Goal: Transaction & Acquisition: Purchase product/service

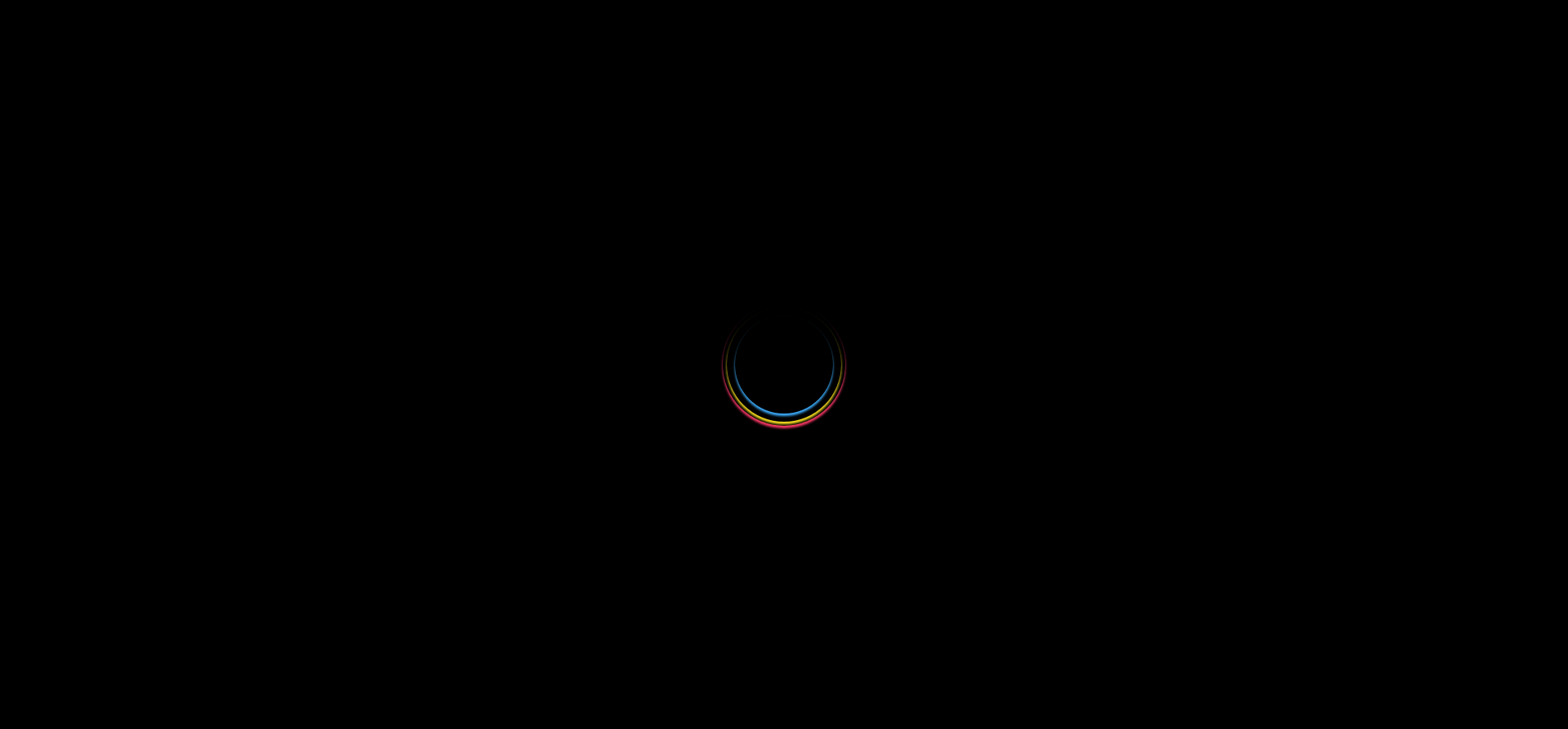
select select
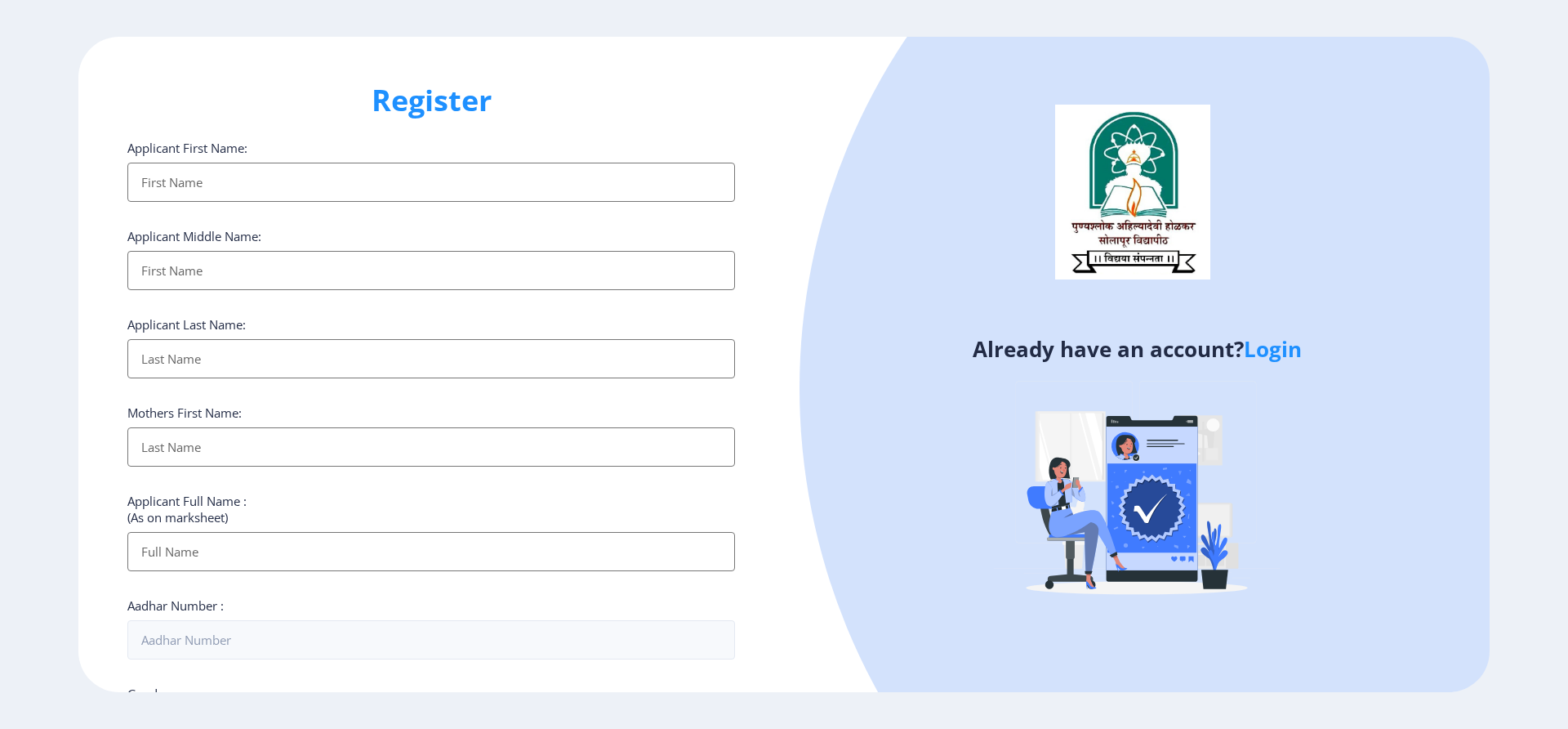
click at [1269, 349] on link "Login" at bounding box center [1272, 348] width 58 height 29
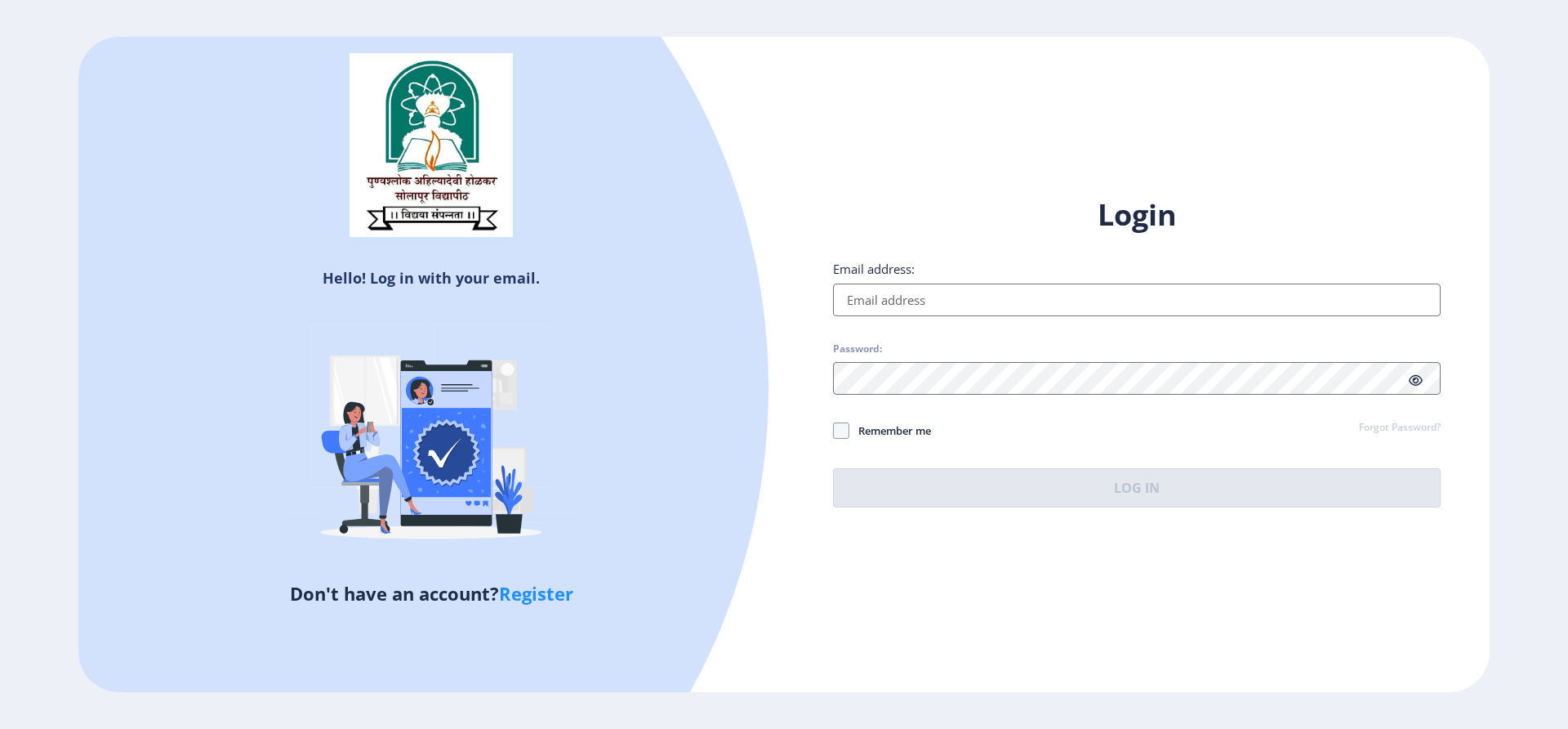
click at [1040, 305] on input "Email address:" at bounding box center [1136, 299] width 608 height 33
type input "[EMAIL_ADDRESS][DOMAIN_NAME]"
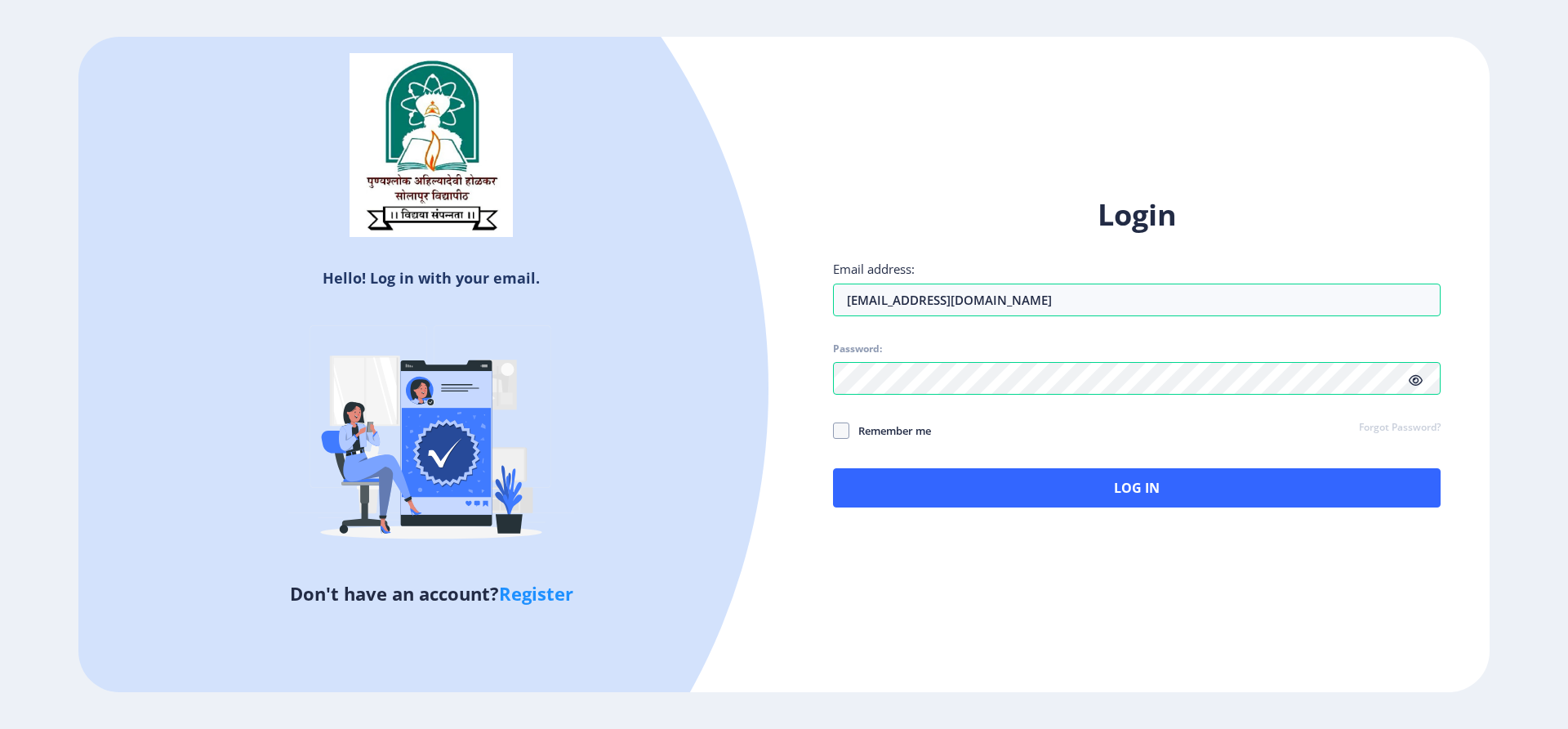
click at [1415, 377] on icon at bounding box center [1415, 380] width 14 height 13
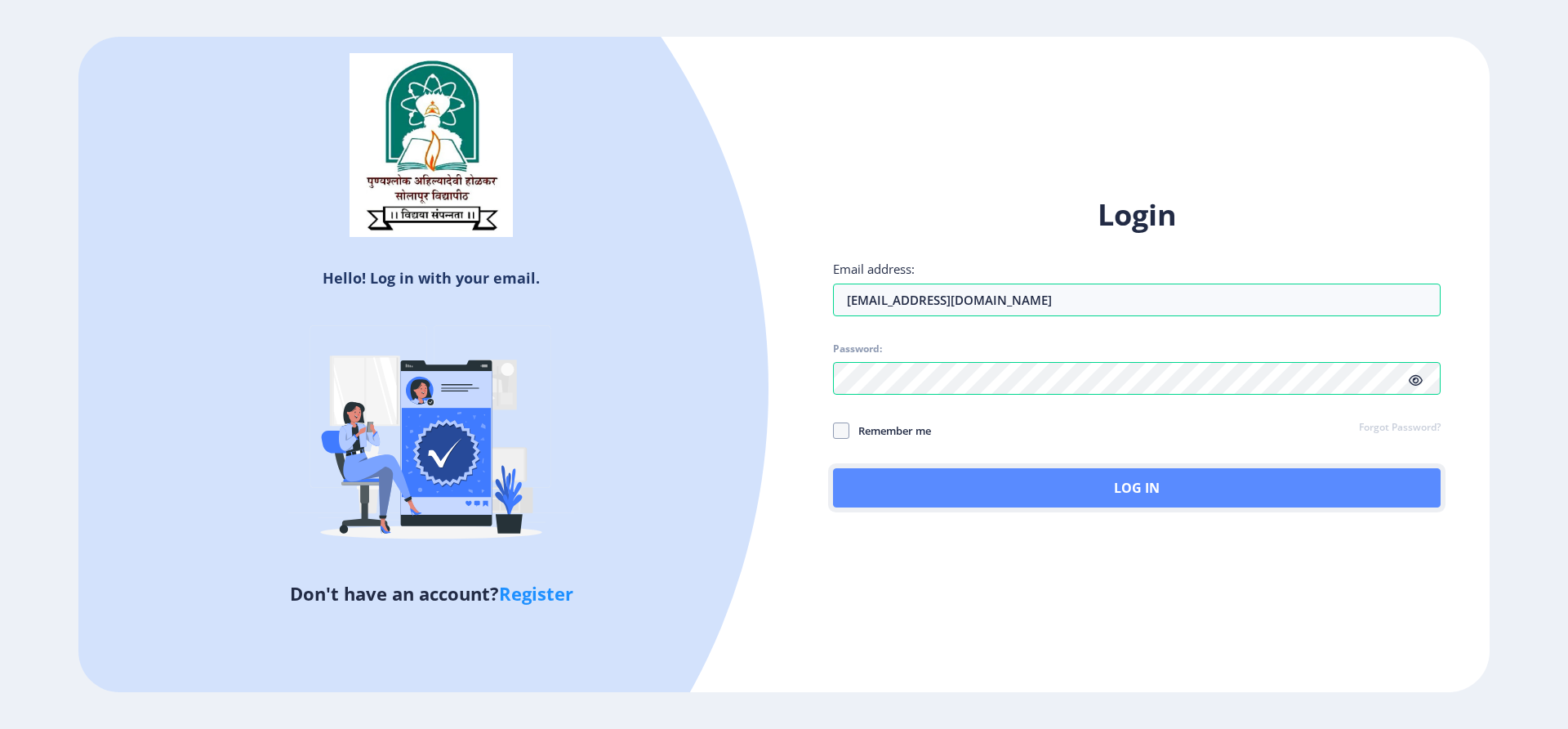
click at [1134, 479] on button "Log In" at bounding box center [1136, 487] width 608 height 39
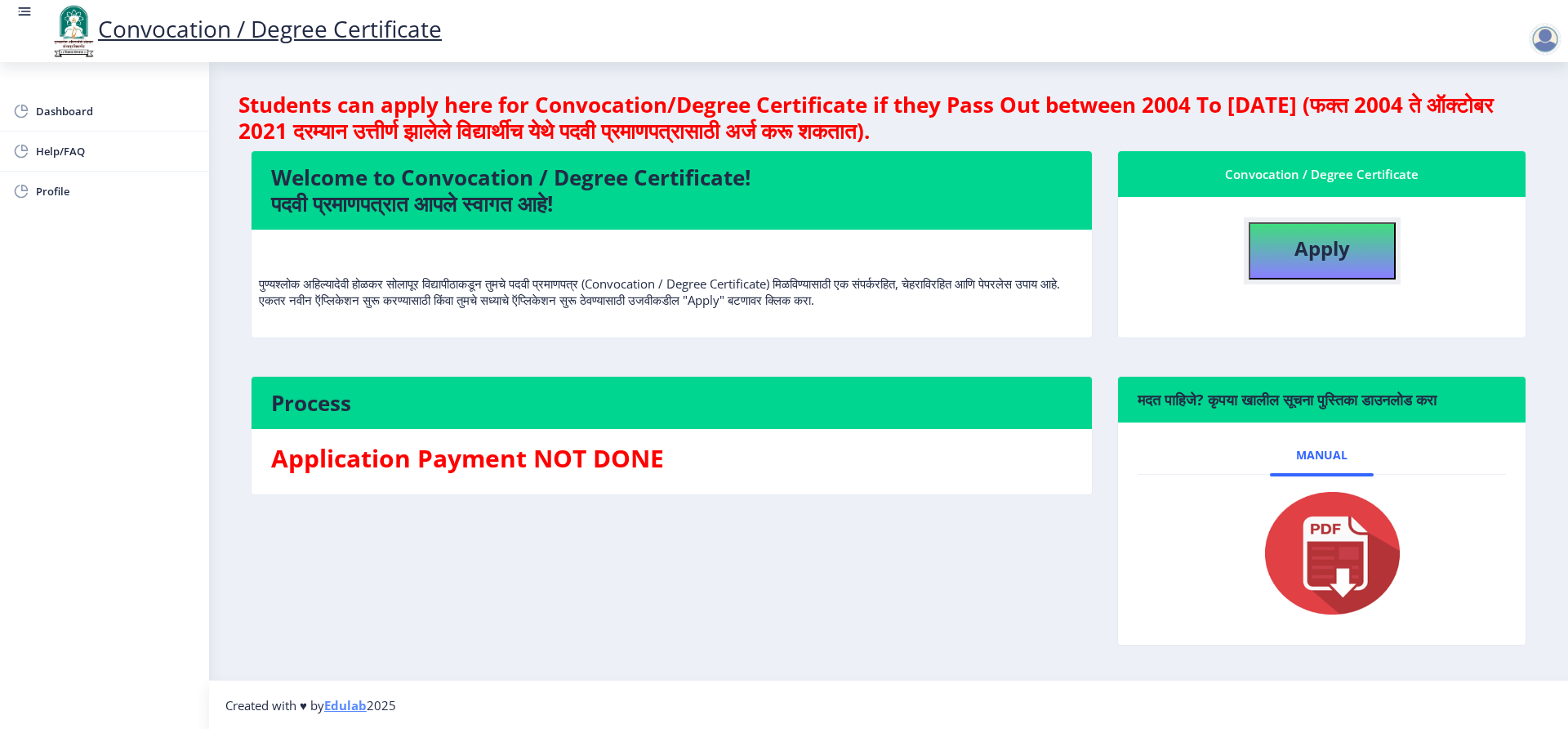
click at [1323, 242] on b "Apply" at bounding box center [1322, 248] width 55 height 27
select select
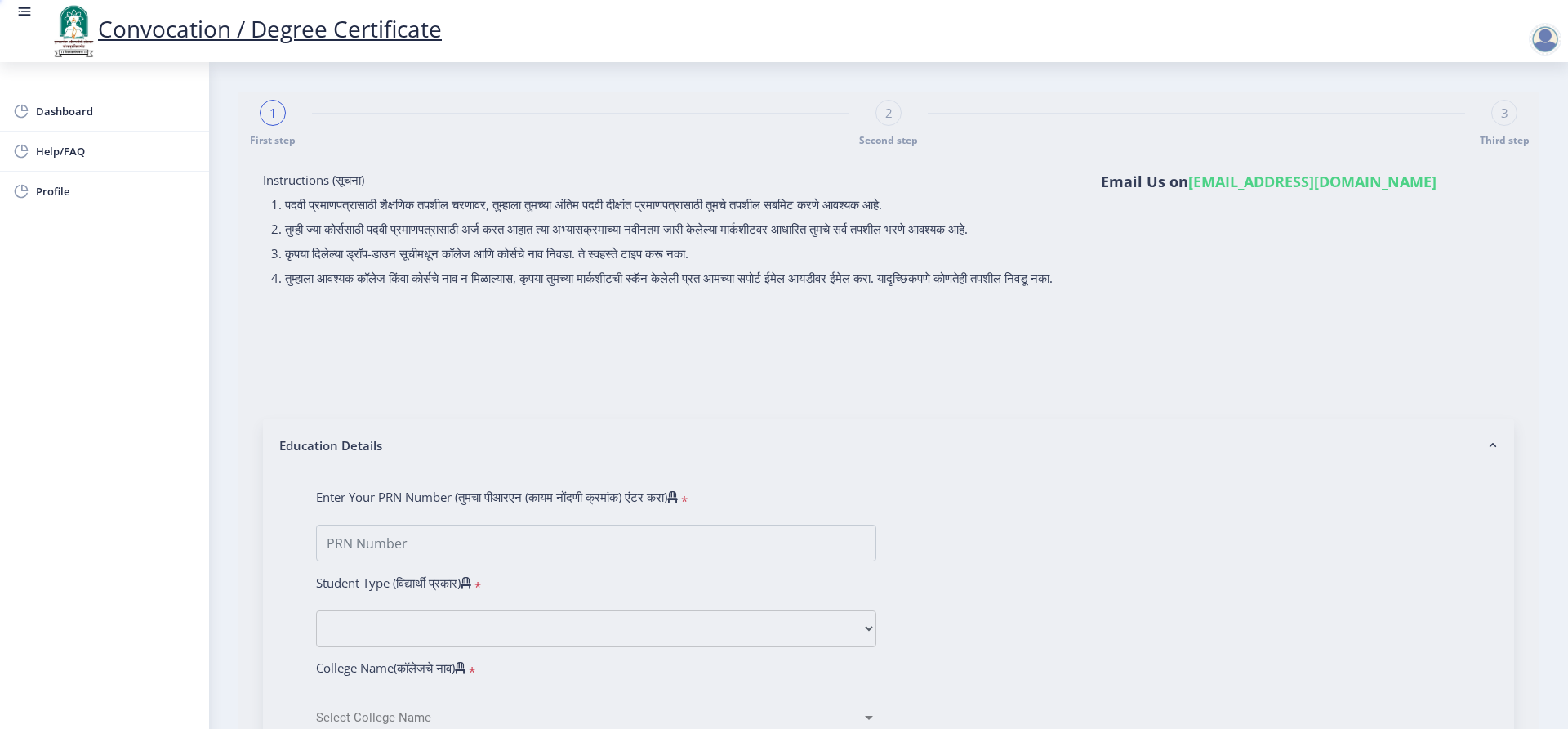
type input "[PERSON_NAME] [PERSON_NAME]"
type input "[DEMOGRAPHIC_DATA]"
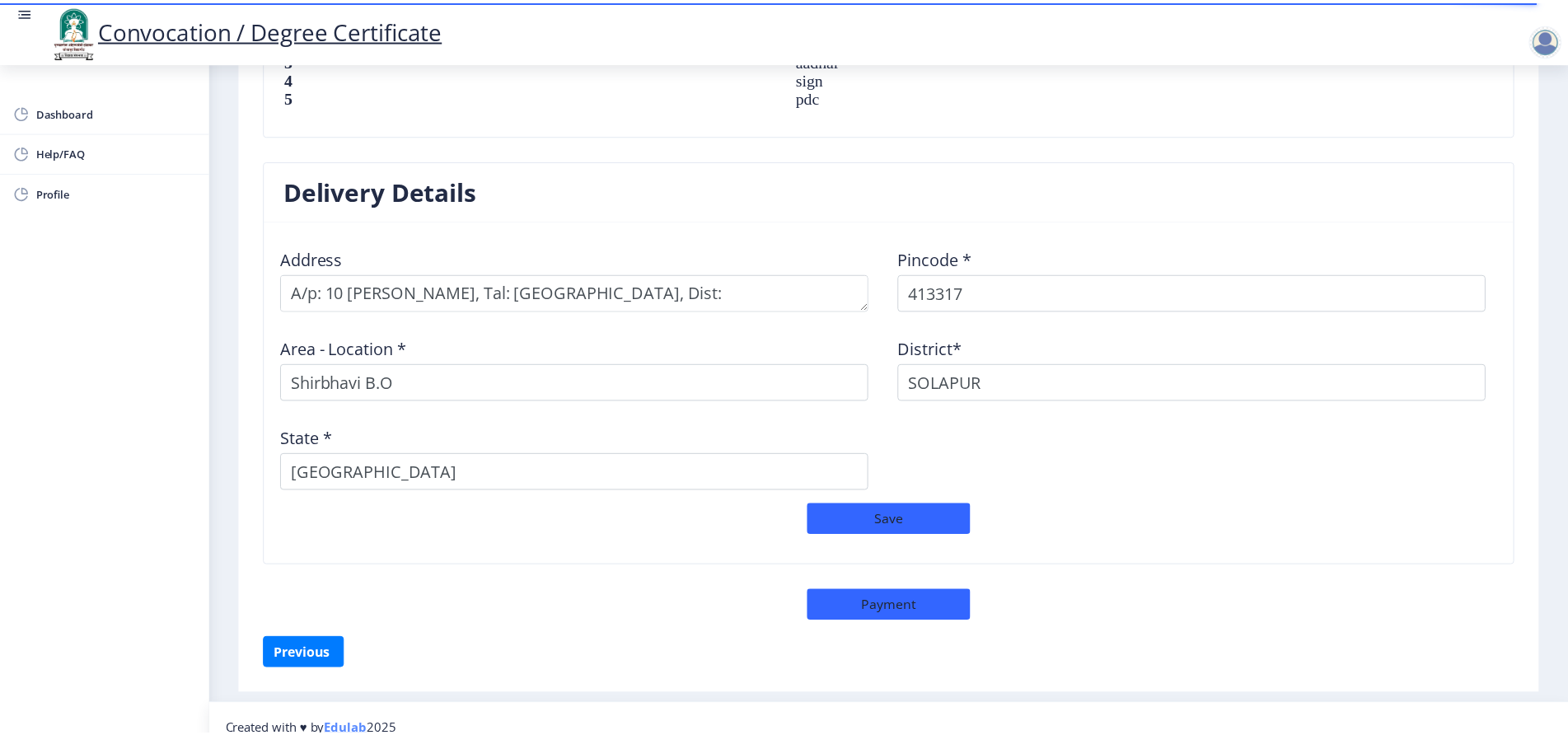
scroll to position [1255, 0]
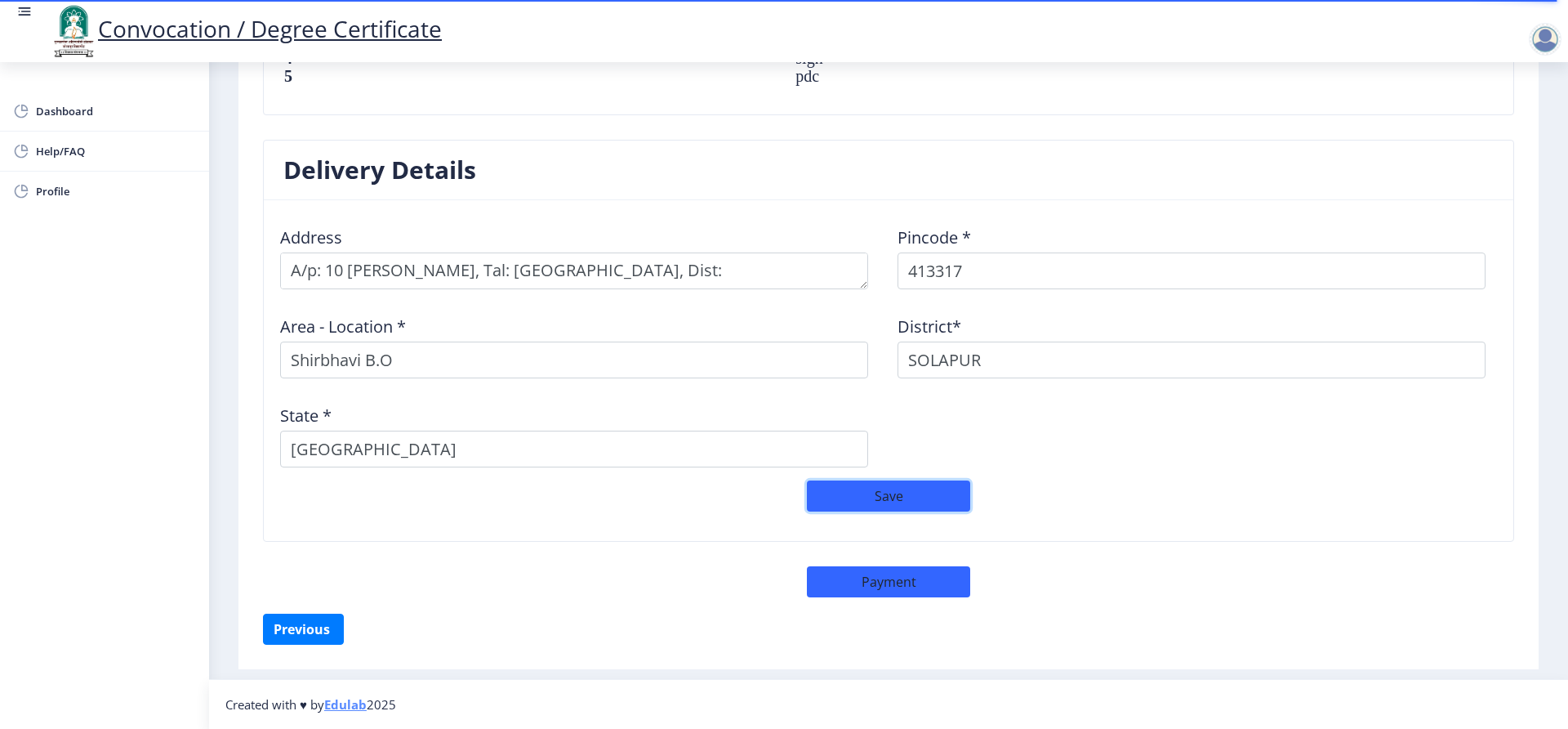
click at [904, 500] on button "Save" at bounding box center [888, 496] width 164 height 31
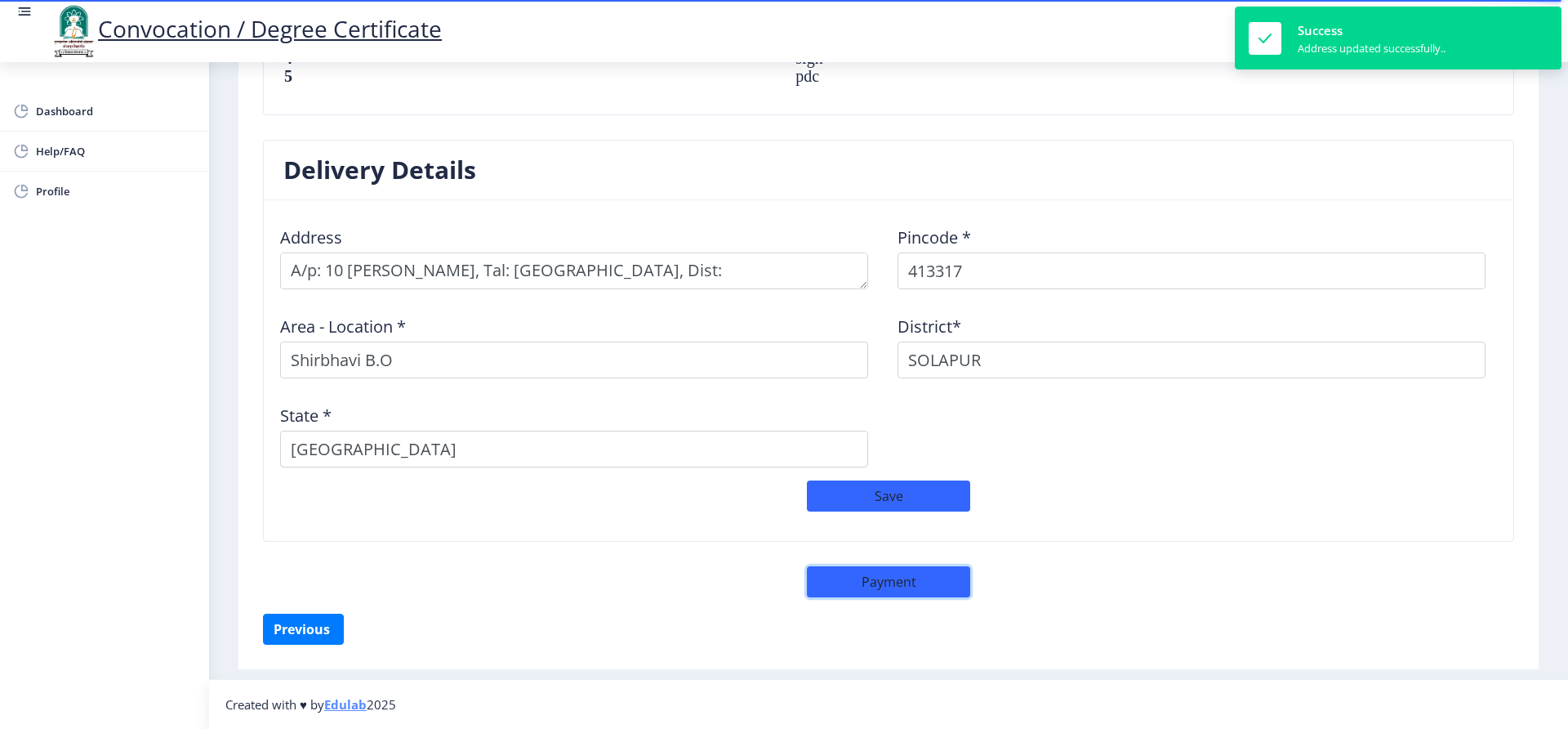
click at [880, 581] on button "Payment" at bounding box center [888, 581] width 164 height 31
select select "sealed"
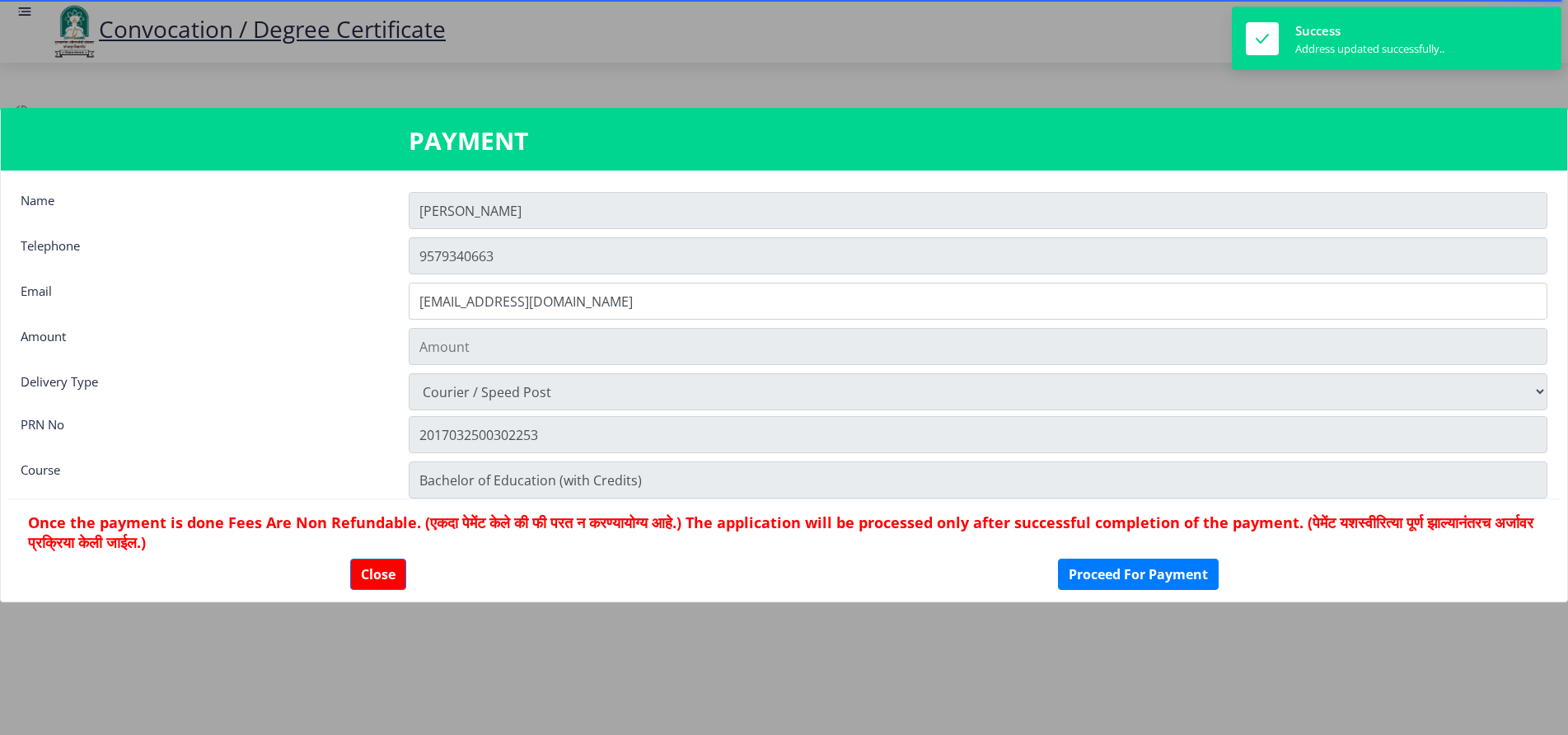
scroll to position [1253, 0]
type input "2885"
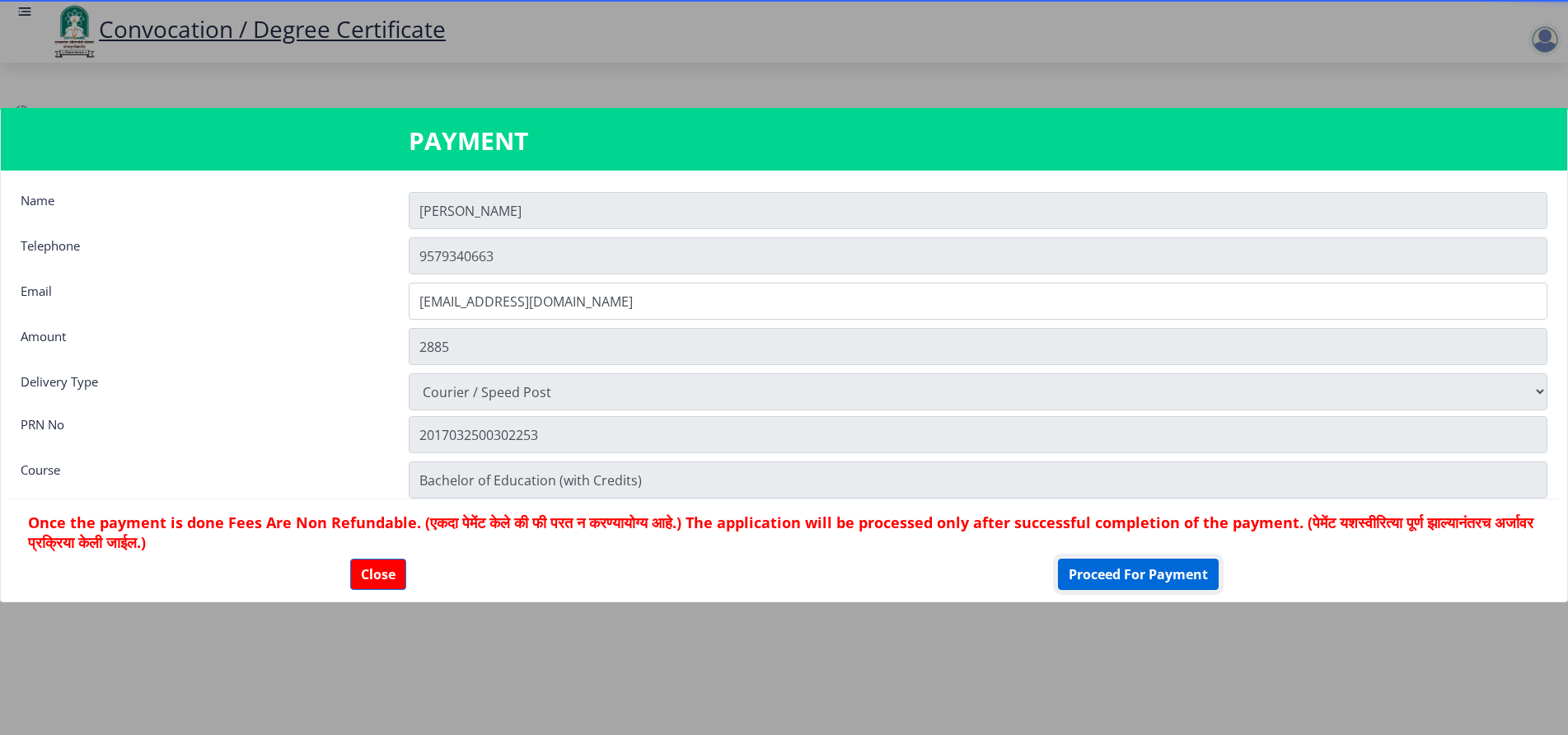
click at [1082, 570] on button "Proceed For Payment" at bounding box center [1138, 573] width 161 height 31
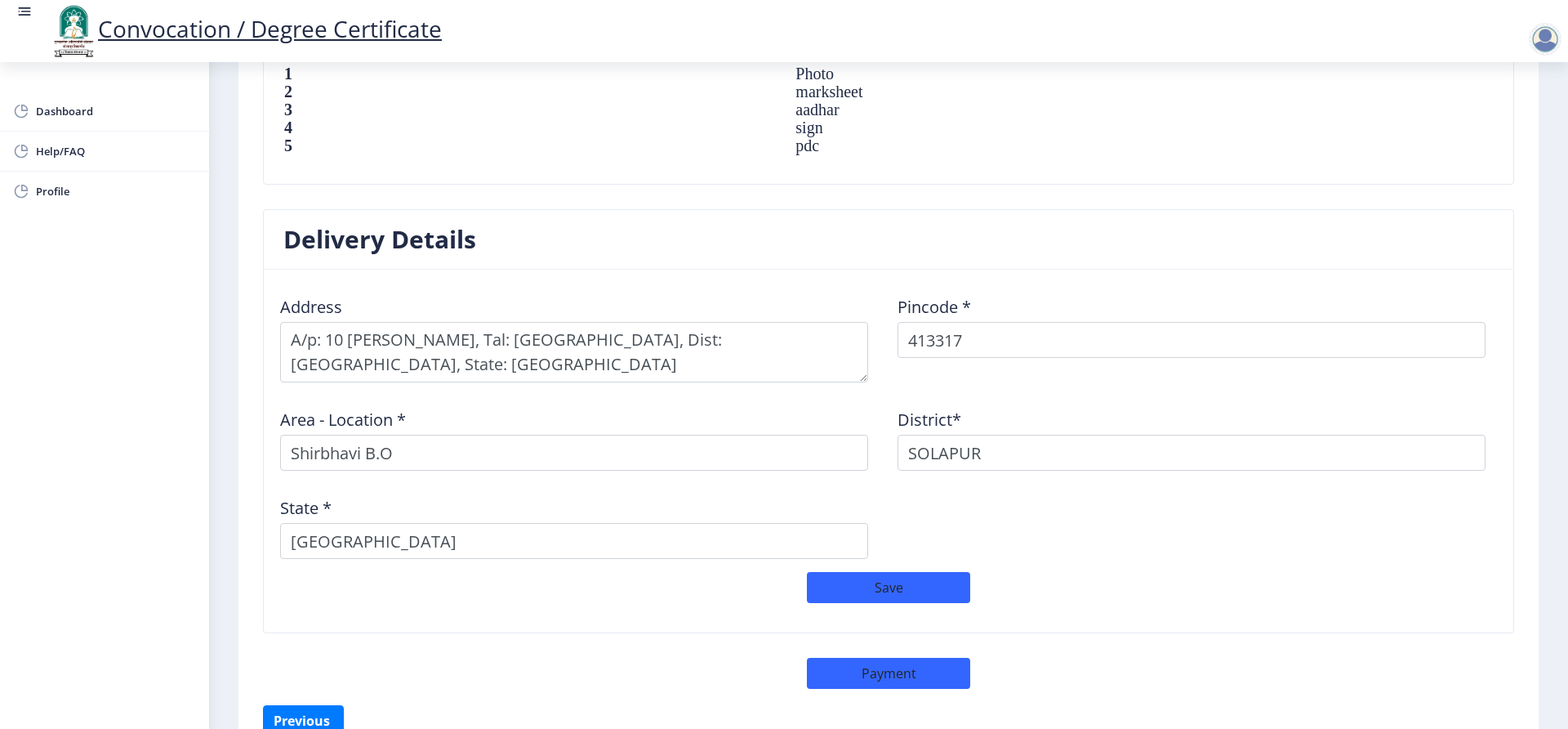
scroll to position [1267, 0]
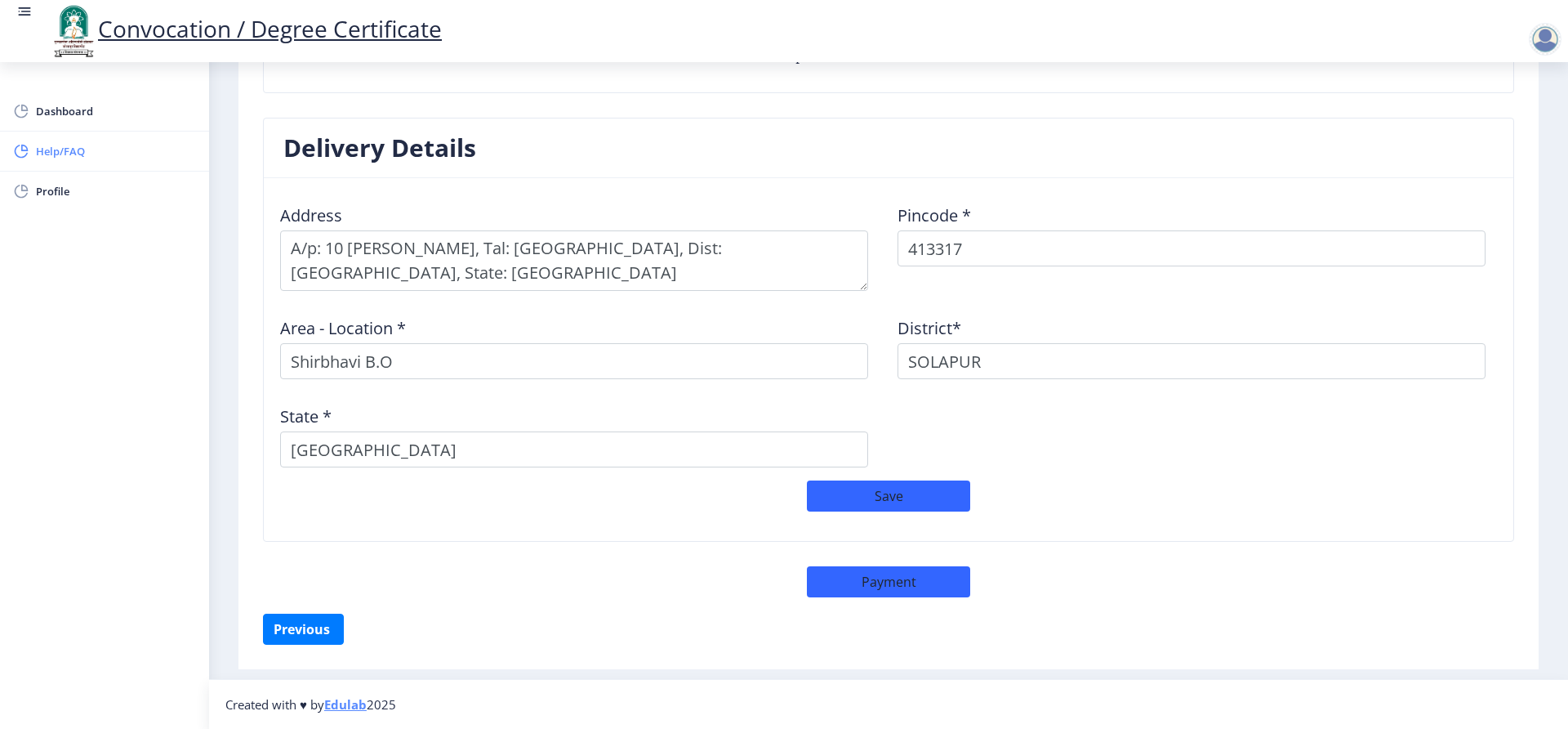
click at [67, 150] on span "Help/FAQ" at bounding box center [116, 150] width 160 height 19
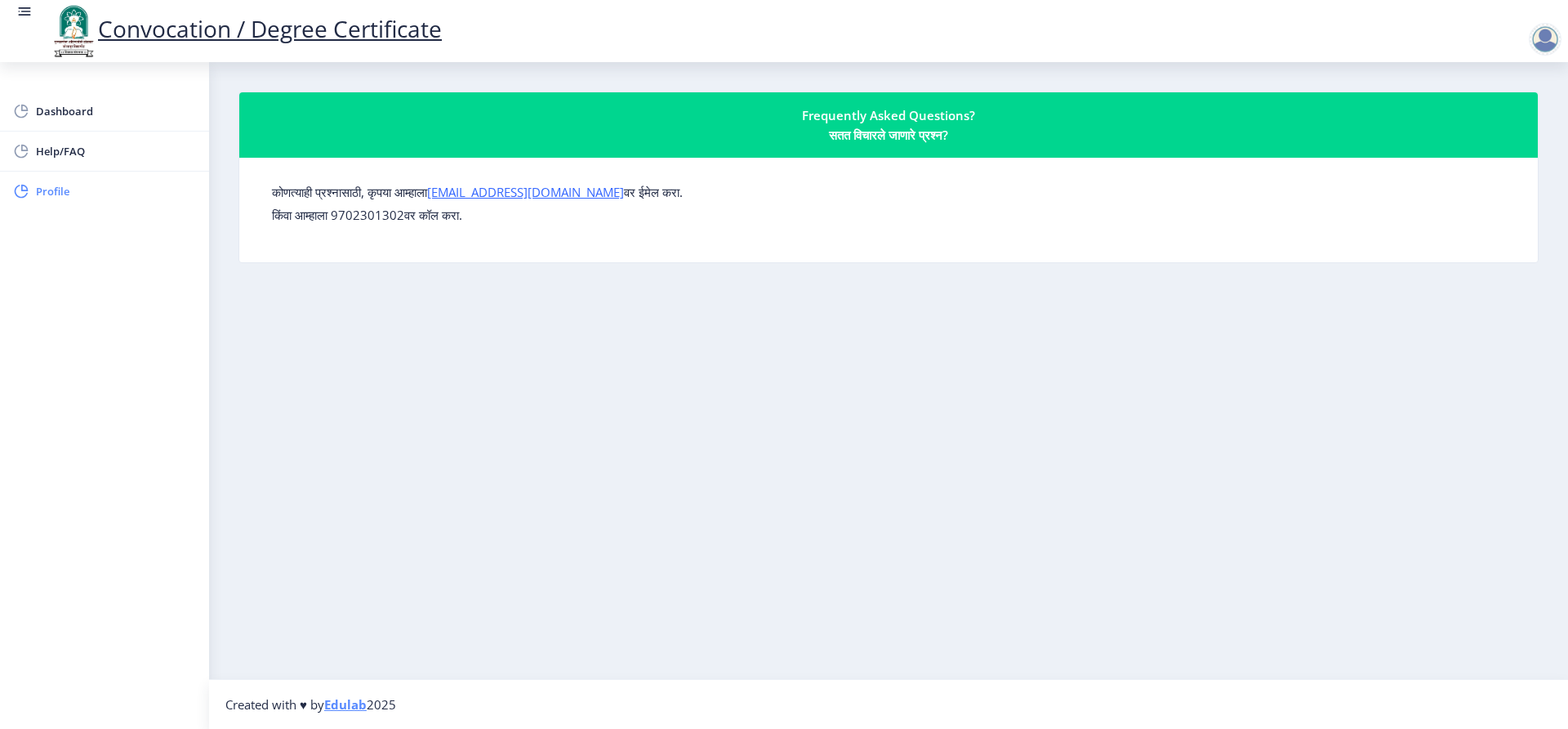
click at [78, 201] on link "Profile" at bounding box center [104, 191] width 209 height 39
select select
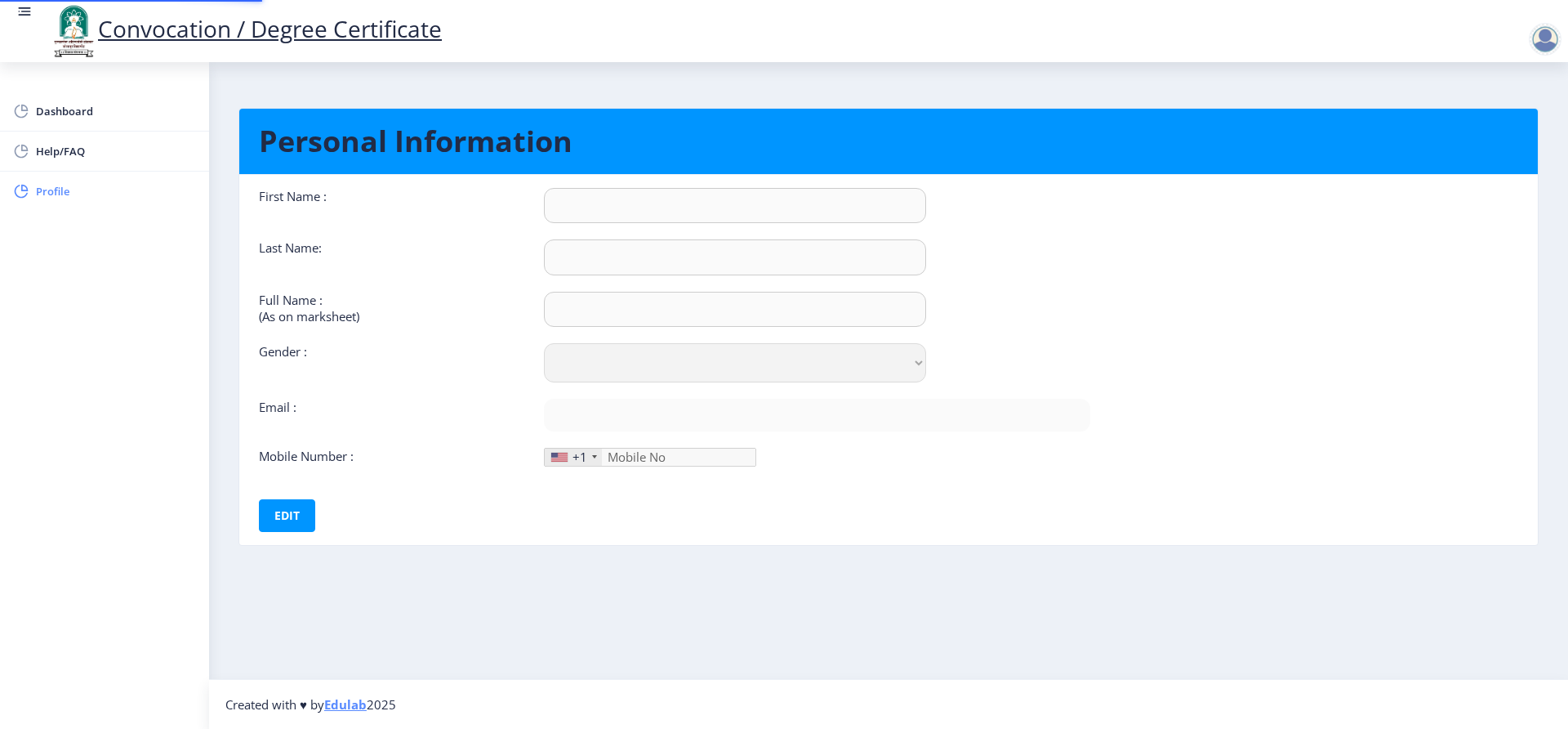
type input "[PERSON_NAME]"
type input "Metkari"
type input "[PERSON_NAME] [PERSON_NAME]"
select select "[DEMOGRAPHIC_DATA]"
type input "[EMAIL_ADDRESS][DOMAIN_NAME]"
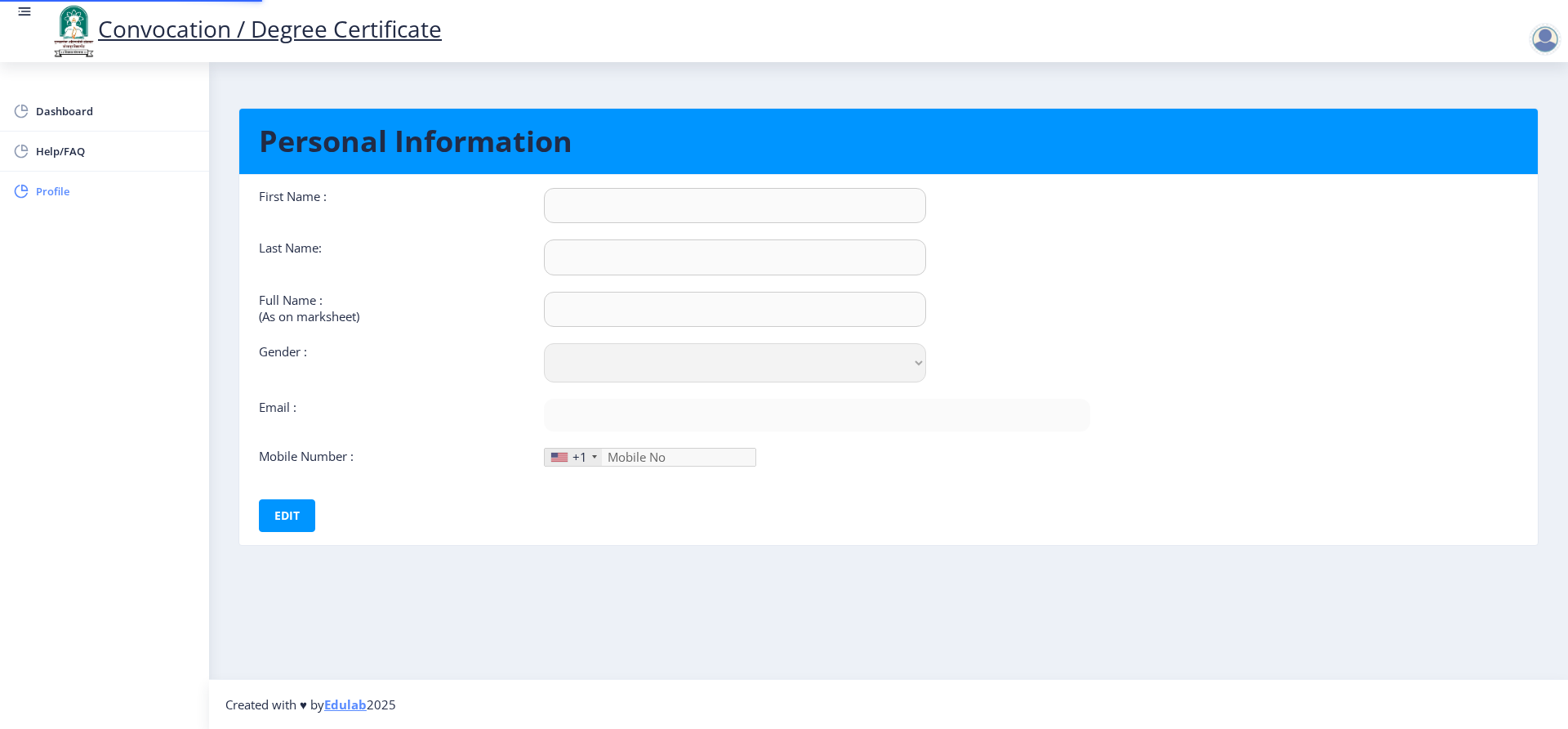
type input "9579340663"
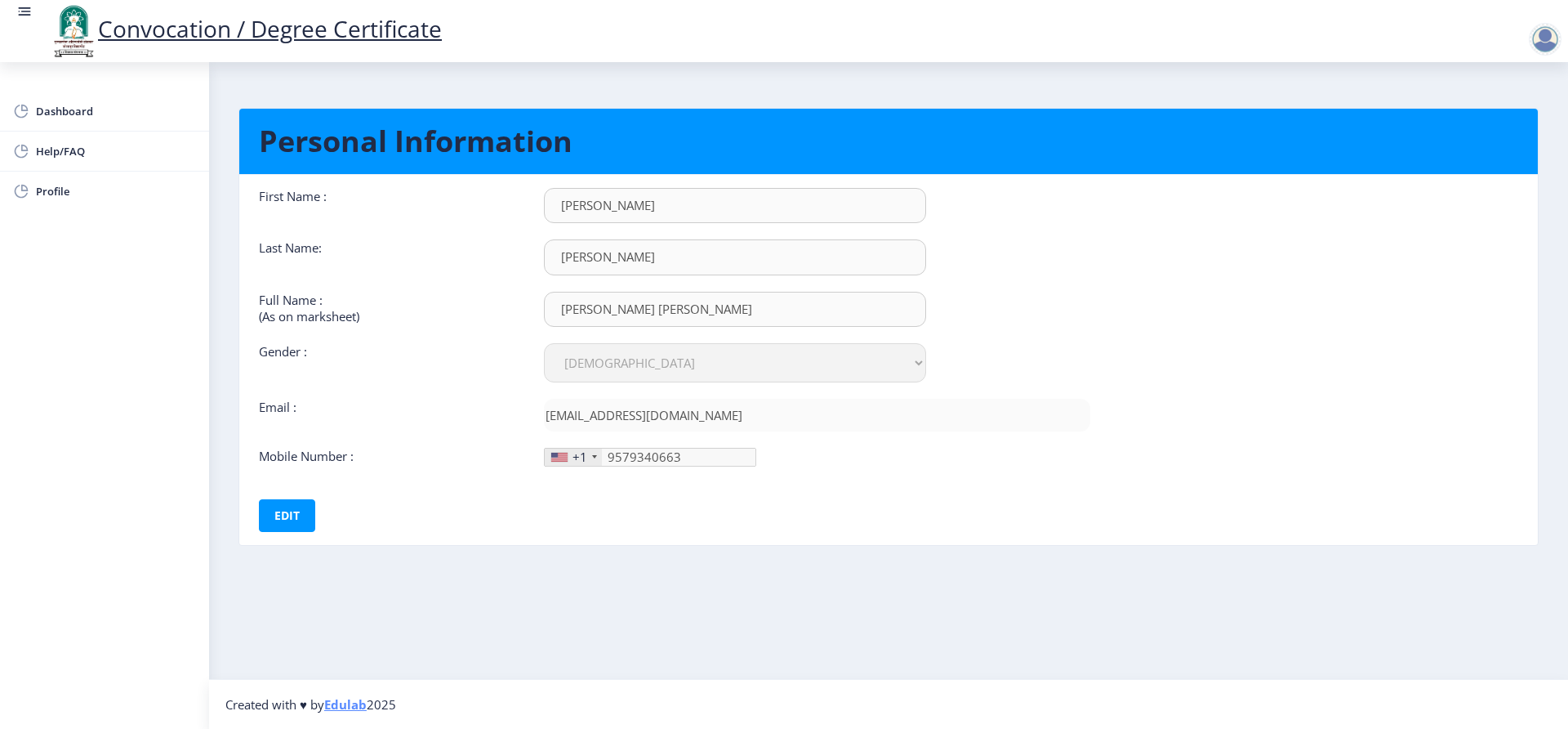
click at [1545, 36] on div at bounding box center [1545, 39] width 33 height 33
click at [1498, 124] on span "Log out" at bounding box center [1503, 127] width 105 height 19
